Goal: Ask a question: Seek information or help from site administrators or community

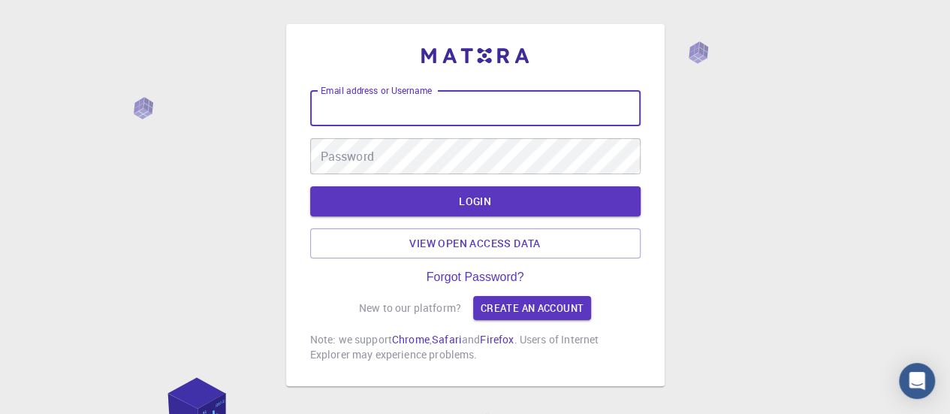
click at [402, 120] on input "Email address or Username" at bounding box center [475, 108] width 330 height 36
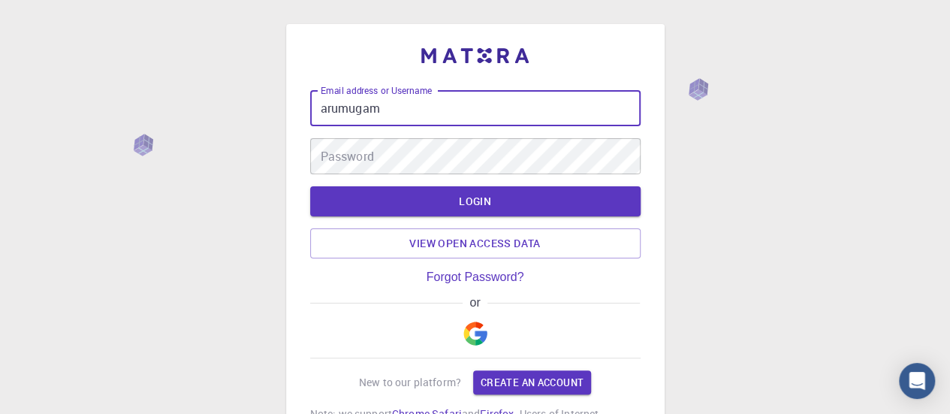
type input "arumugam"
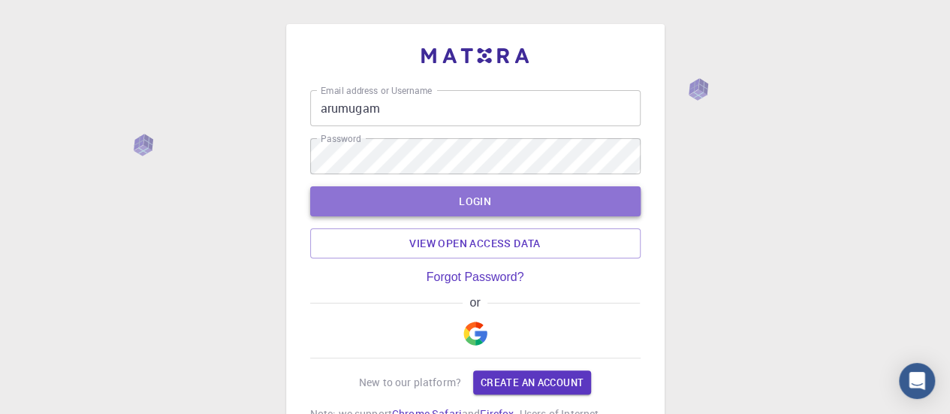
click at [432, 203] on button "LOGIN" at bounding box center [475, 201] width 330 height 30
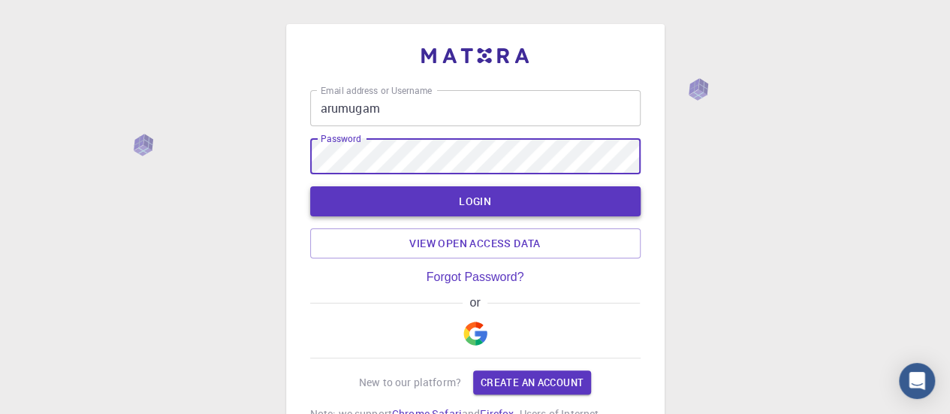
click at [427, 203] on button "LOGIN" at bounding box center [475, 201] width 330 height 30
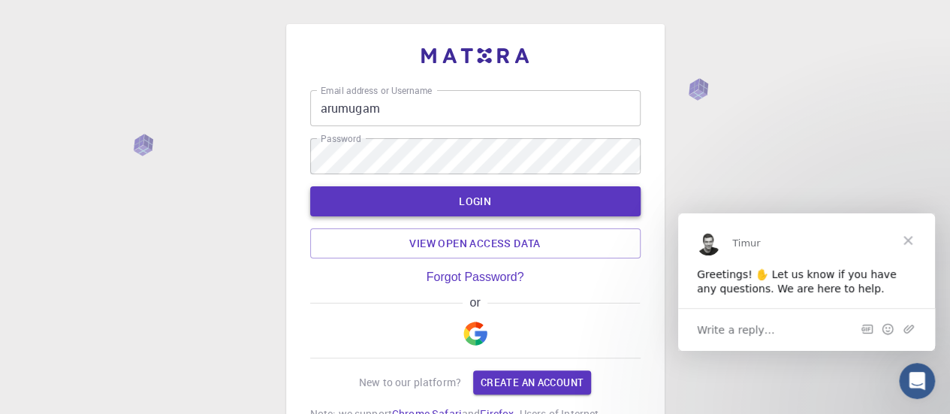
drag, startPoint x: 532, startPoint y: 203, endPoint x: 480, endPoint y: 201, distance: 51.1
click at [480, 201] on button "LOGIN" at bounding box center [475, 201] width 330 height 30
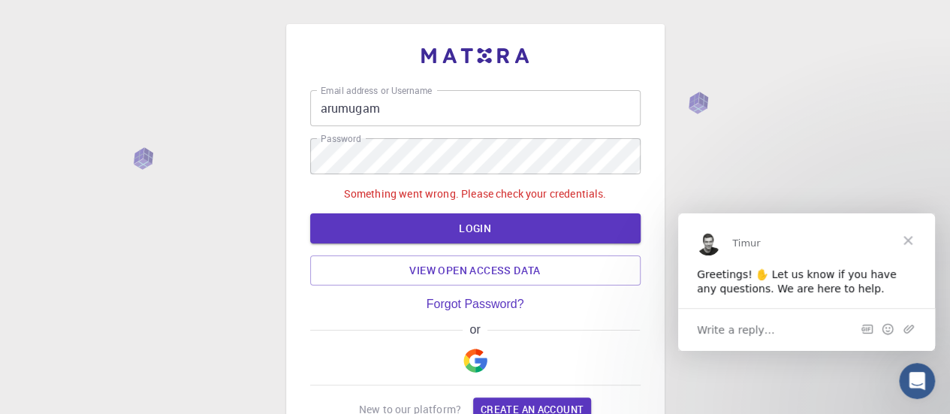
click at [820, 285] on div "Greetings! ✋ Let us know if you have any questions. We are here to help." at bounding box center [806, 281] width 219 height 29
click at [753, 328] on span "Write a reply…" at bounding box center [736, 329] width 78 height 20
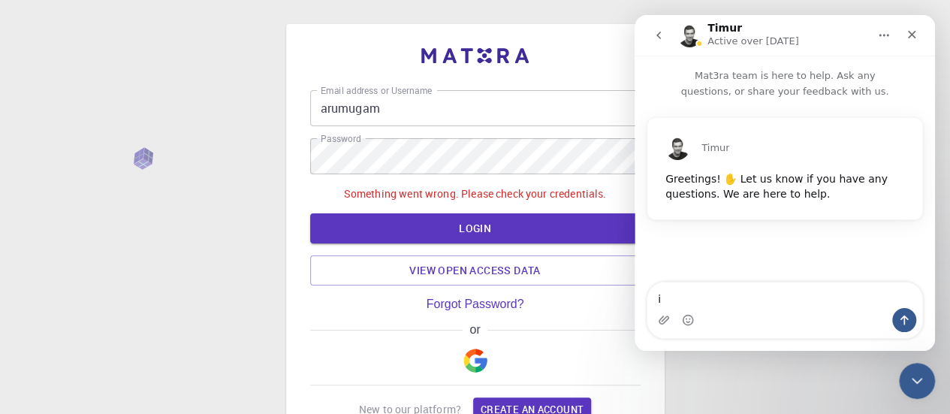
type textarea "i"
type textarea "I"
type textarea "i"
type textarea "I WOULD LIKE TO UPGRADE"
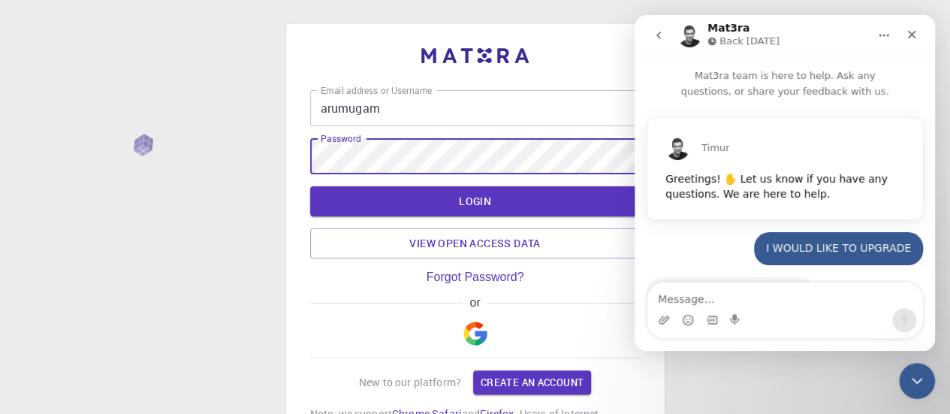
scroll to position [223, 0]
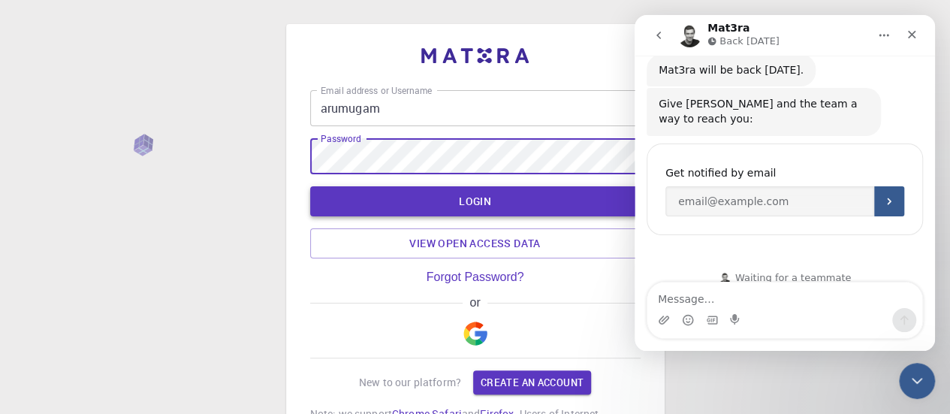
click at [475, 199] on button "LOGIN" at bounding box center [475, 201] width 330 height 30
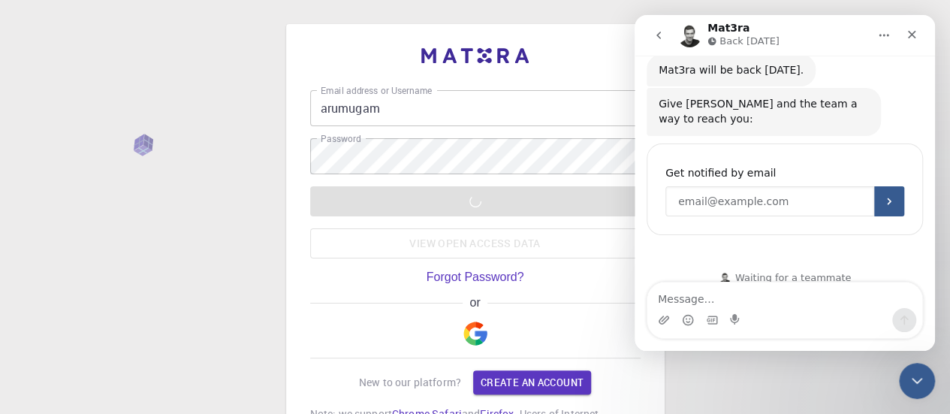
click at [777, 186] on input "Enter your email" at bounding box center [769, 201] width 209 height 30
type input "[EMAIL_ADDRESS][DOMAIN_NAME]"
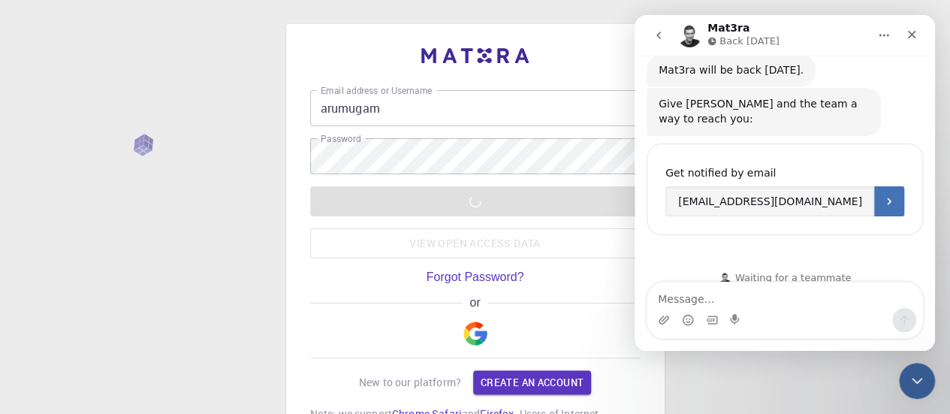
click at [884, 191] on button "Submit" at bounding box center [889, 201] width 30 height 30
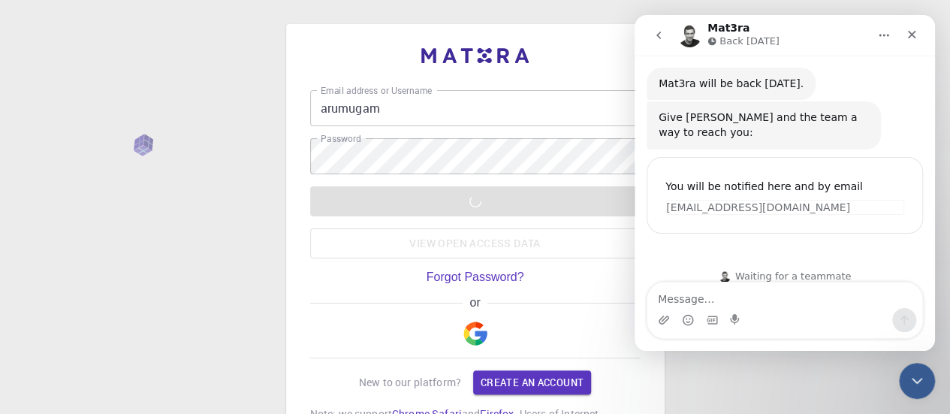
scroll to position [208, 0]
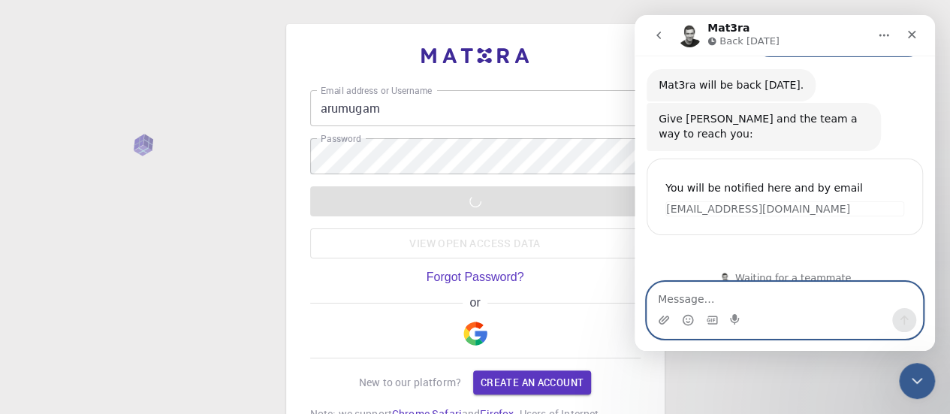
click at [774, 283] on textarea "Message…" at bounding box center [784, 295] width 275 height 26
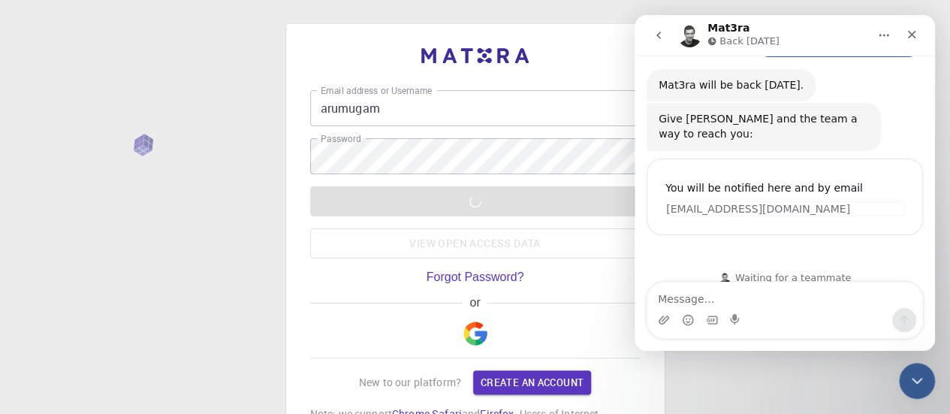
click at [336, 291] on div "Email address or Username [PERSON_NAME] Email address or Username Password Pass…" at bounding box center [475, 263] width 330 height 346
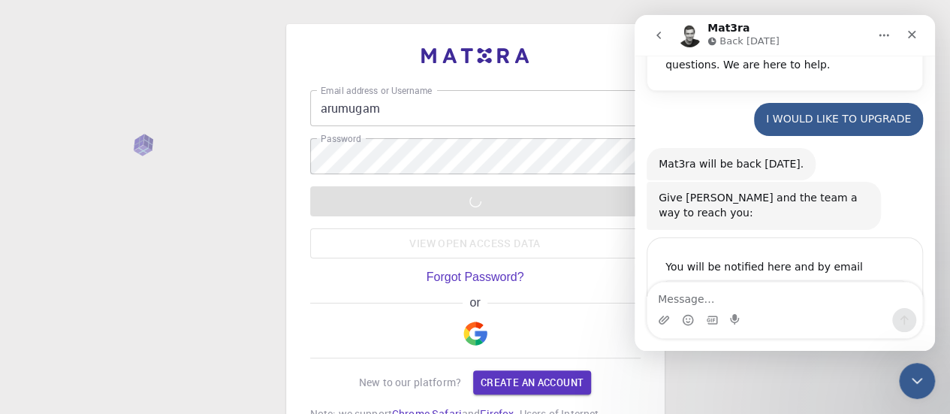
scroll to position [128, 0]
drag, startPoint x: 302, startPoint y: 294, endPoint x: 255, endPoint y: 264, distance: 55.4
click at [255, 264] on div "Email address or Username [PERSON_NAME] Email address or Username Password Pass…" at bounding box center [475, 279] width 950 height 559
click at [914, 27] on div "Close" at bounding box center [911, 34] width 27 height 27
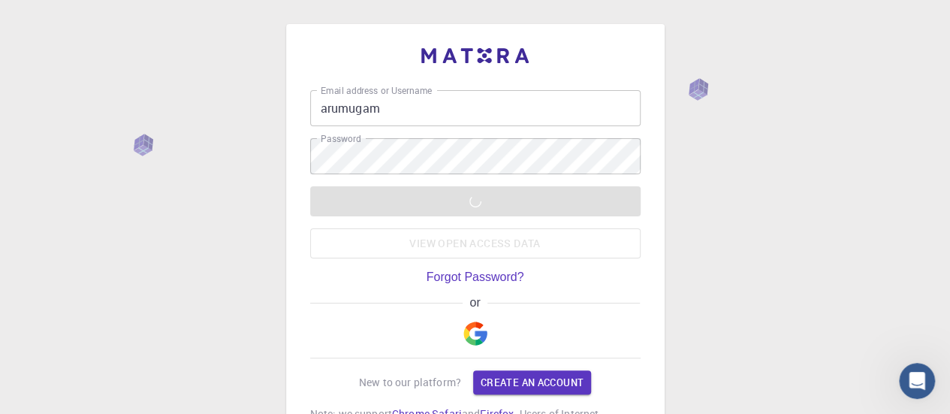
scroll to position [208, 0]
click at [238, 44] on div "Email address or Username [PERSON_NAME] Email address or Username Password Pass…" at bounding box center [475, 279] width 950 height 559
click at [492, 272] on link "Forgot Password?" at bounding box center [475, 277] width 98 height 14
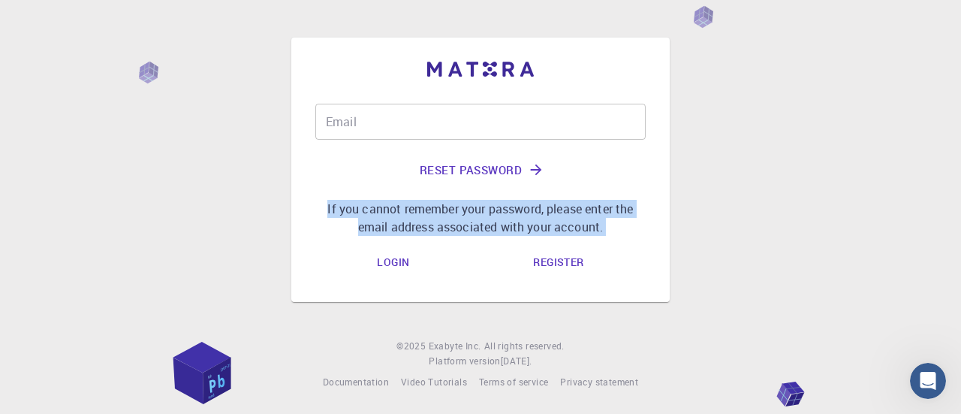
drag, startPoint x: 492, startPoint y: 271, endPoint x: 874, endPoint y: -7, distance: 471.8
click at [874, 0] on html "Email Email Reset Password If you cannot remember your password, please enter t…" at bounding box center [480, 207] width 961 height 414
click at [393, 264] on link "Login" at bounding box center [393, 263] width 56 height 30
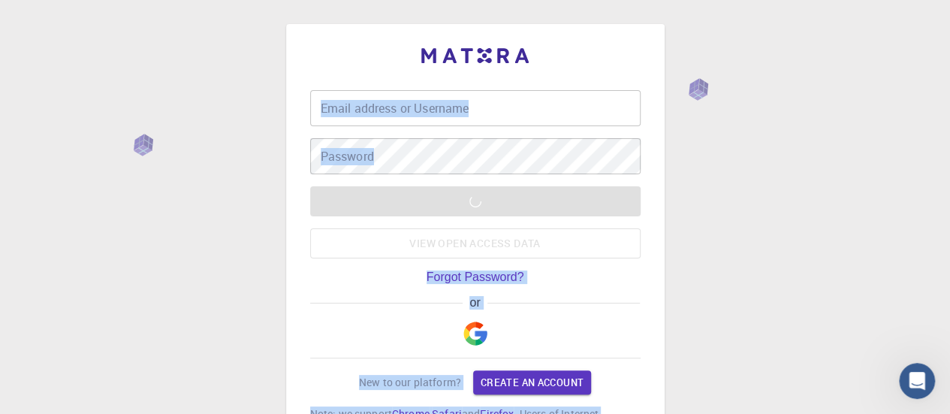
click at [302, 255] on div "Email address or Username Email address or Username Password Password LOGIN Vie…" at bounding box center [475, 242] width 378 height 436
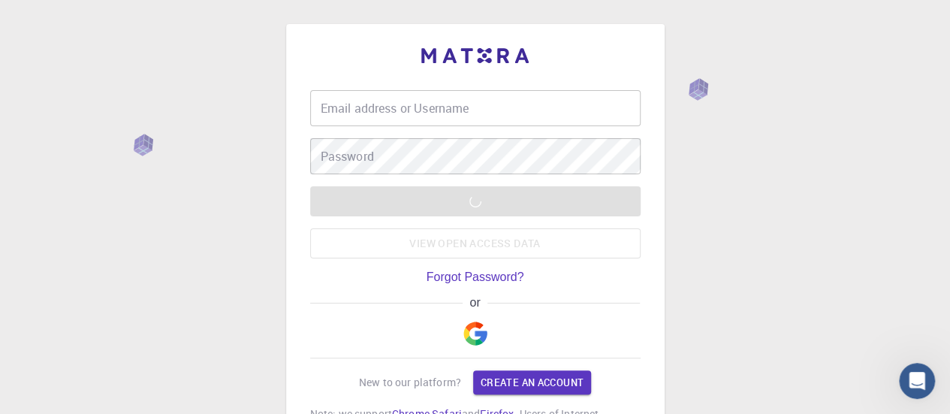
click at [302, 255] on div "Email address or Username Email address or Username Password Password LOGIN Vie…" at bounding box center [475, 242] width 378 height 436
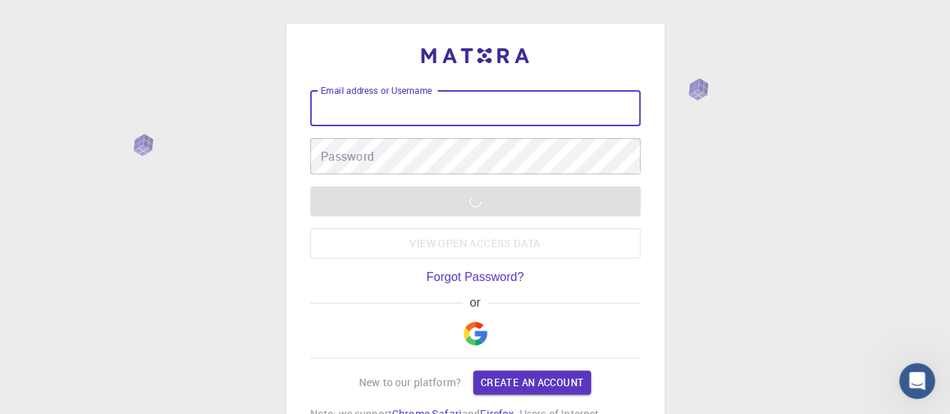
click at [382, 112] on input "Email address or Username" at bounding box center [475, 108] width 330 height 36
type input "arumugam"
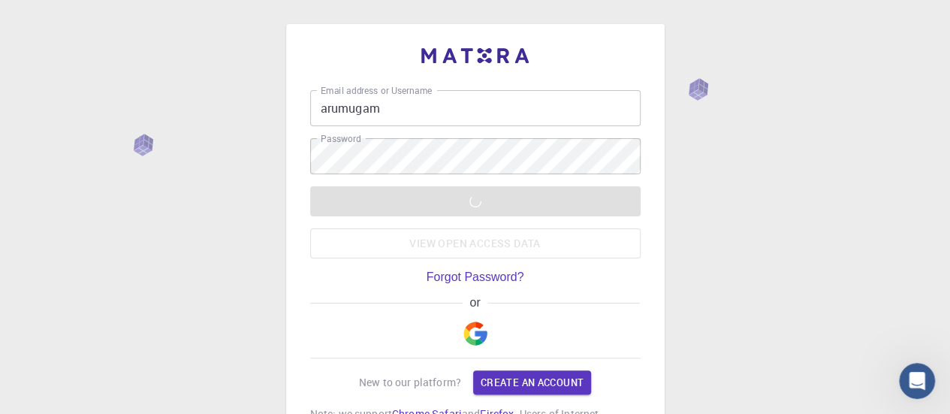
click at [815, 26] on div "Email address or Username [PERSON_NAME] Email address or Username Password Pass…" at bounding box center [475, 279] width 950 height 559
click at [913, 385] on icon "Open Intercom Messenger" at bounding box center [914, 378] width 25 height 25
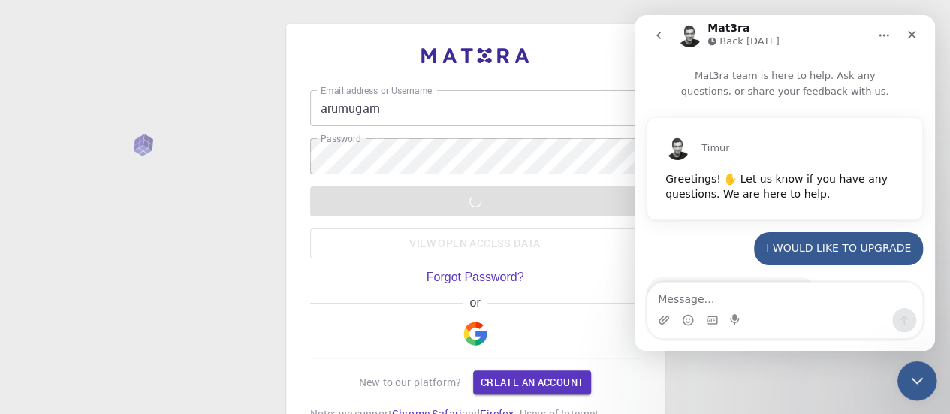
scroll to position [208, 0]
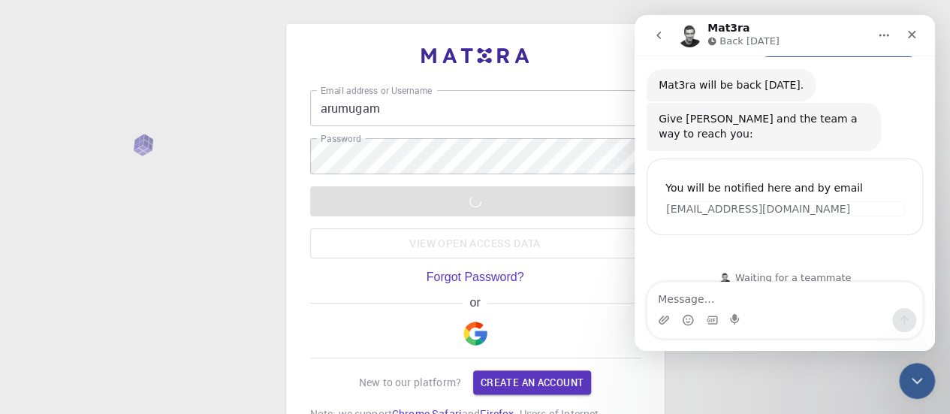
click at [249, 142] on div "Email address or Username [PERSON_NAME] Email address or Username Password Pass…" at bounding box center [475, 279] width 950 height 559
click at [915, 36] on icon "Close" at bounding box center [911, 35] width 12 height 12
